Goal: Navigation & Orientation: Find specific page/section

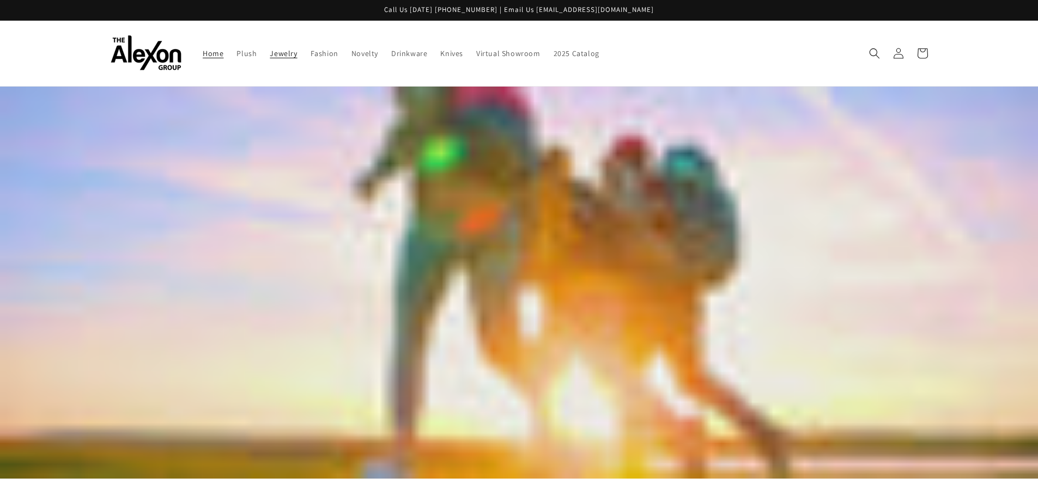
click at [275, 56] on span "Jewelry" at bounding box center [283, 53] width 27 height 10
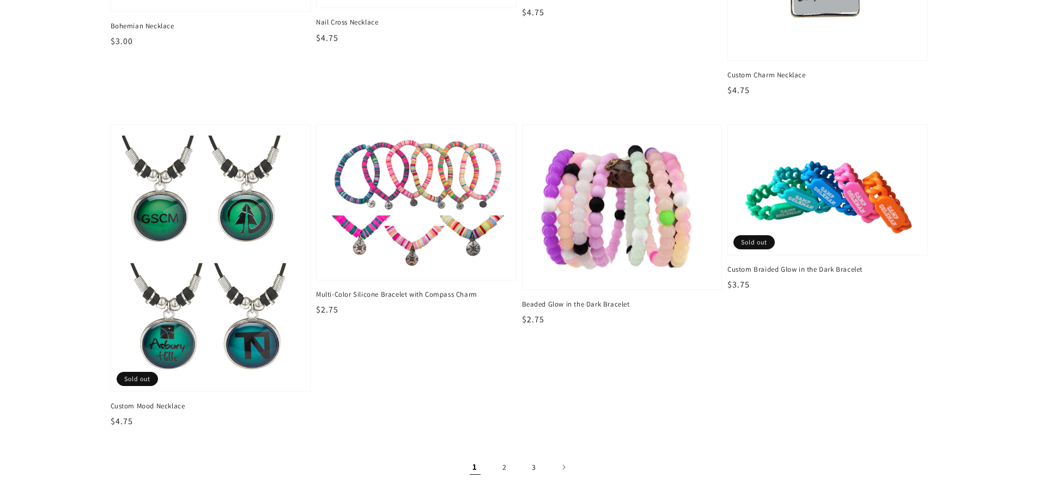
scroll to position [1634, 0]
click at [503, 461] on link "2" at bounding box center [504, 467] width 24 height 24
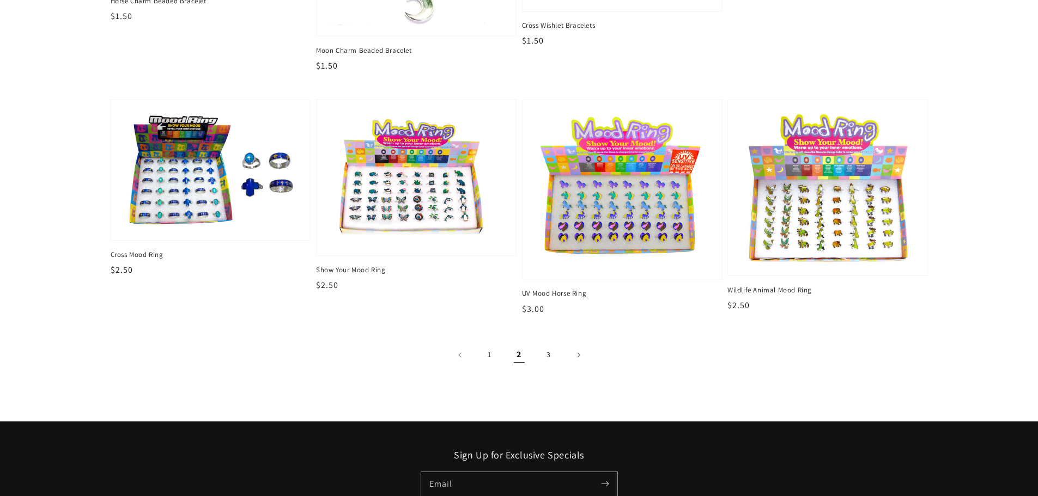
scroll to position [1961, 0]
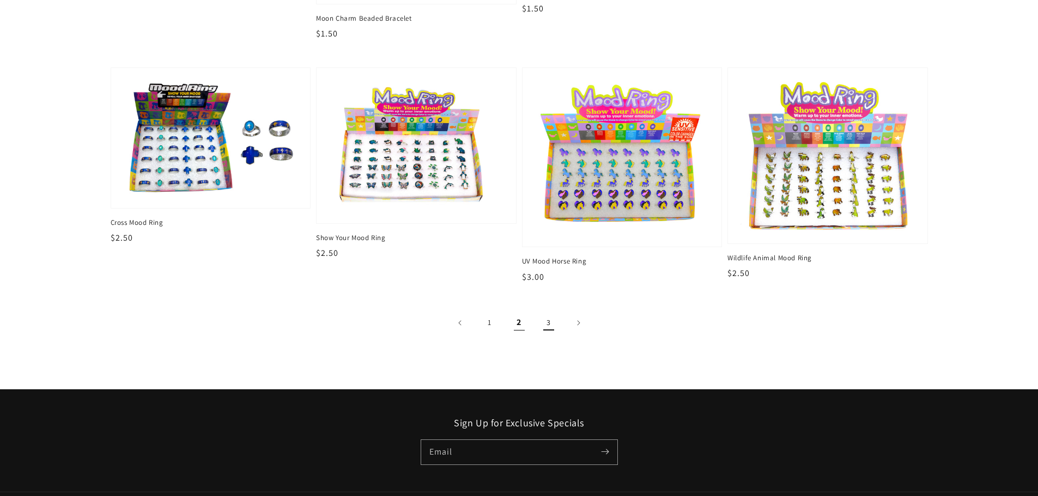
click at [550, 322] on link "3" at bounding box center [549, 323] width 24 height 24
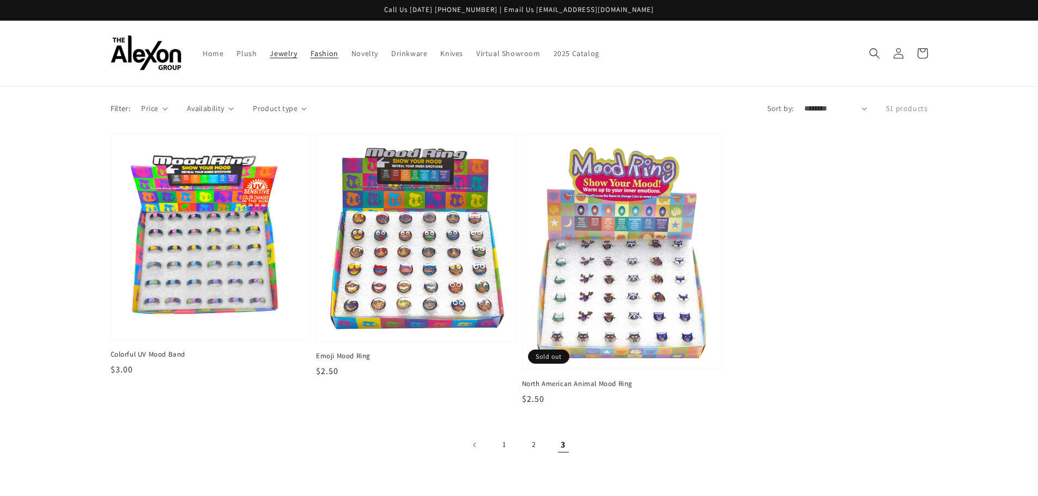
click at [324, 50] on span "Fashion" at bounding box center [325, 53] width 28 height 10
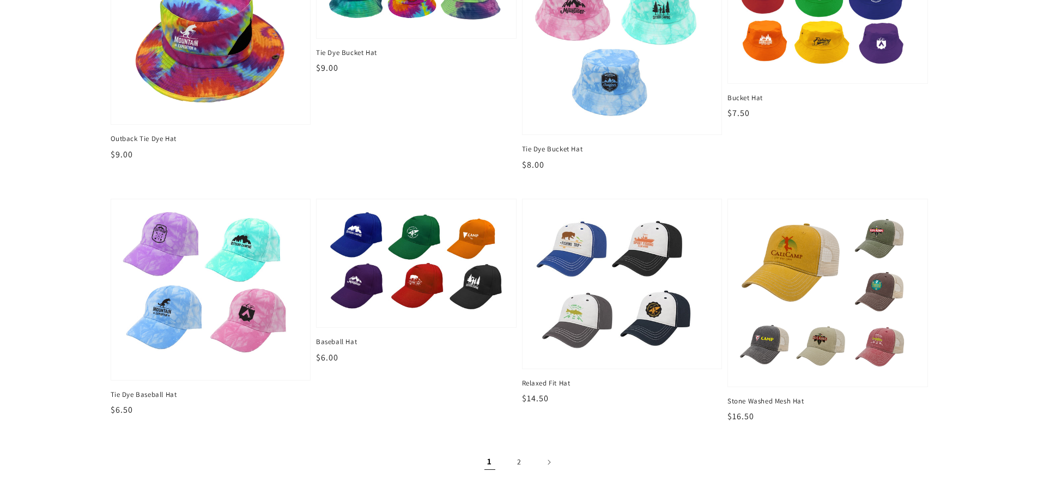
scroll to position [1307, 0]
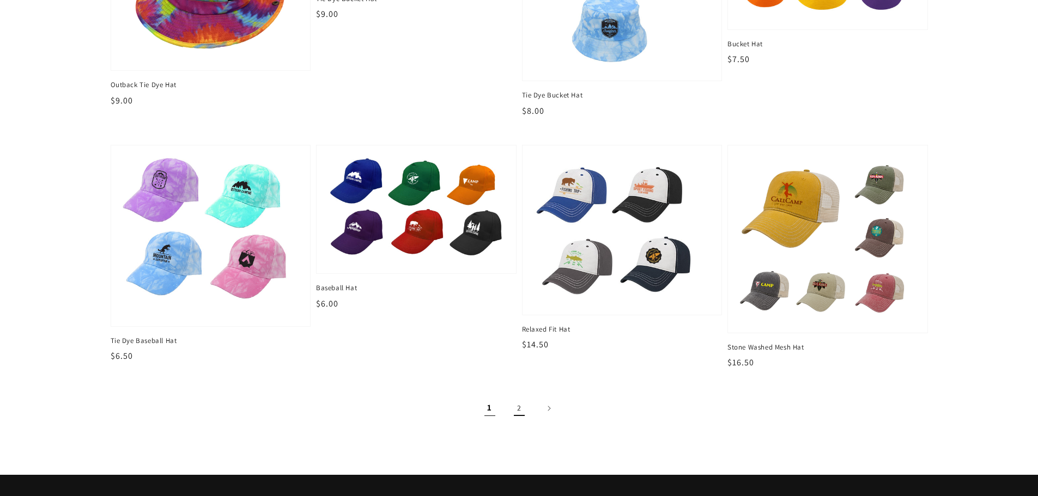
click at [514, 406] on link "2" at bounding box center [519, 409] width 24 height 24
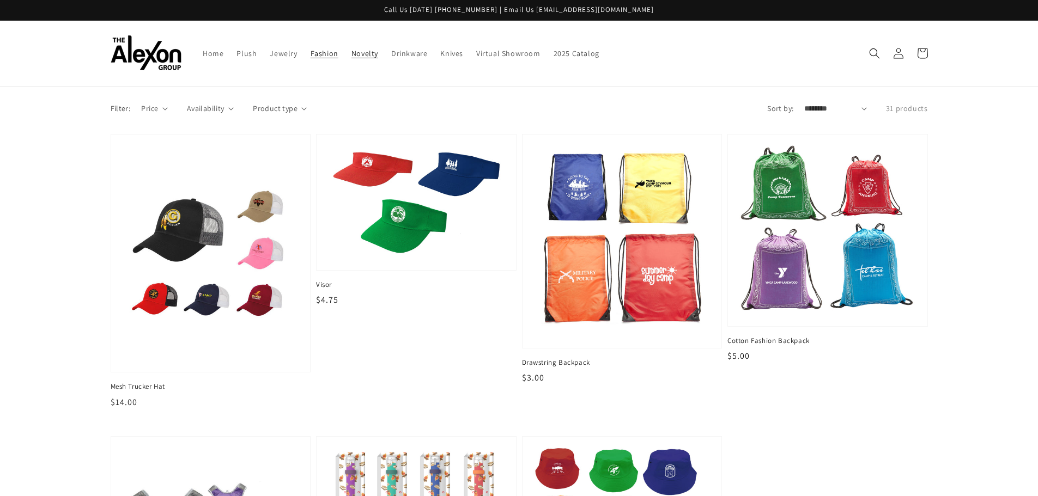
click at [361, 57] on span "Novelty" at bounding box center [364, 53] width 27 height 10
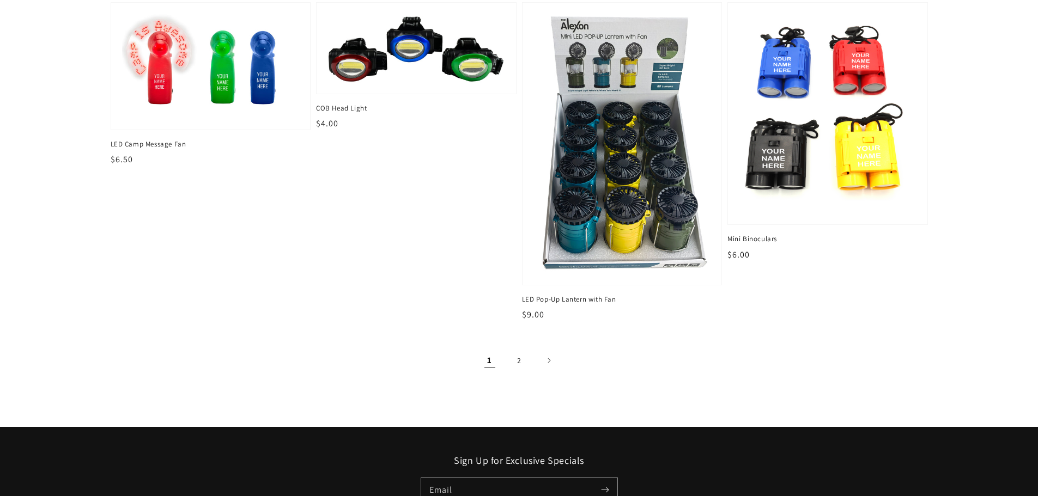
scroll to position [1580, 0]
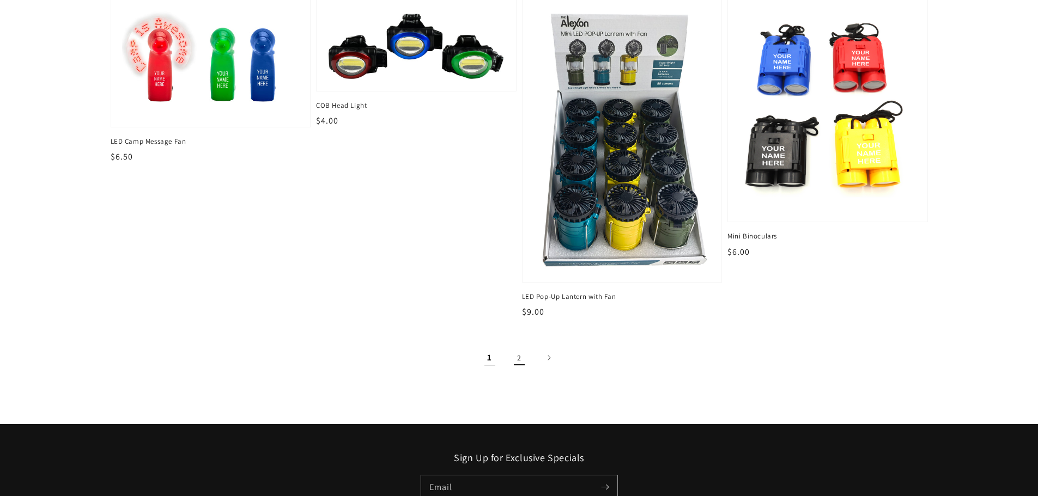
click at [516, 357] on link "2" at bounding box center [519, 358] width 24 height 24
